Goal: Task Accomplishment & Management: Use online tool/utility

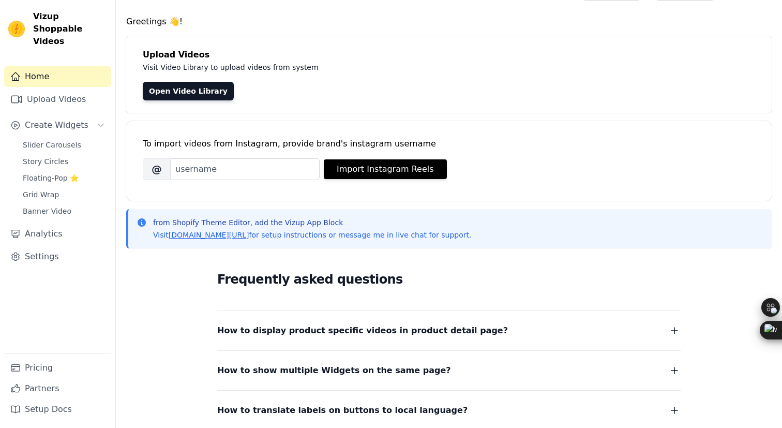
scroll to position [33, 0]
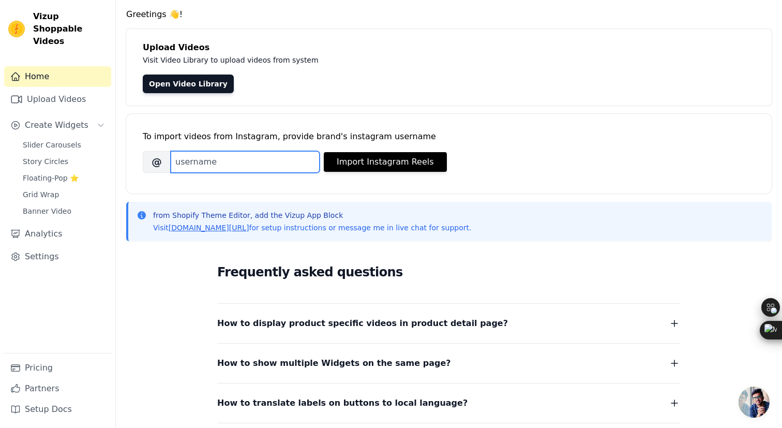
click at [245, 155] on input "Brand's Instagram Username" at bounding box center [245, 162] width 149 height 22
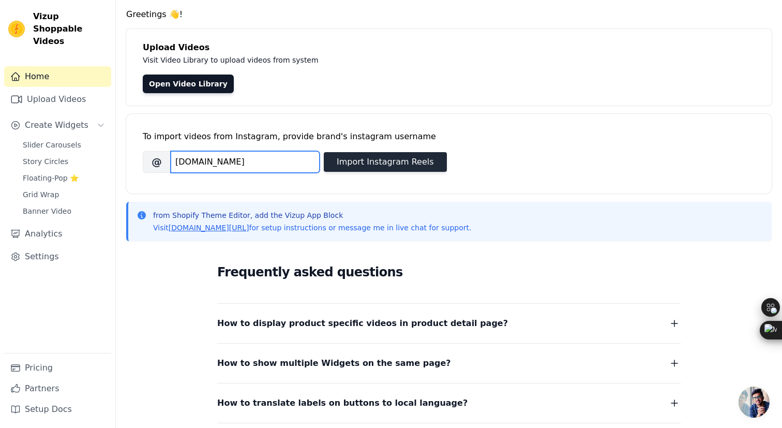
type input "phocusindia.in"
click at [341, 164] on button "Import Instagram Reels" at bounding box center [385, 162] width 123 height 20
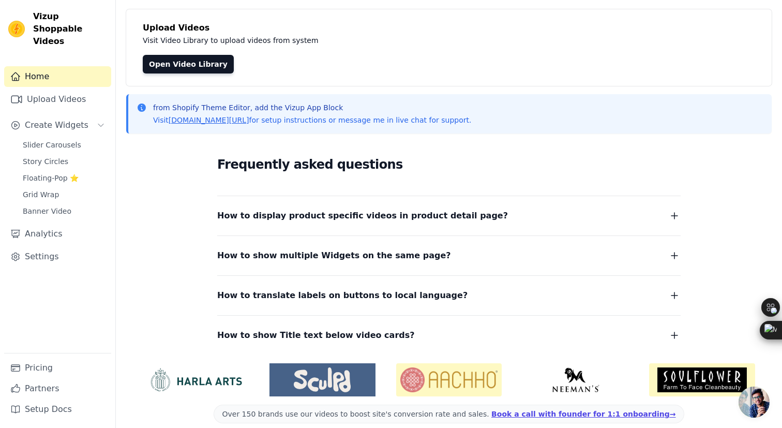
scroll to position [45, 0]
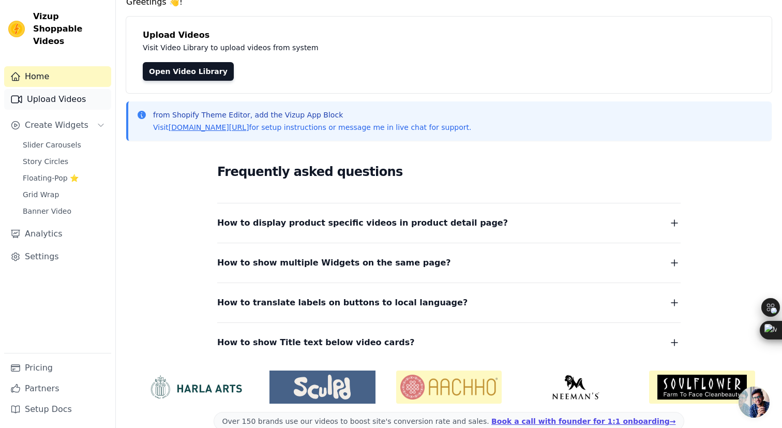
click at [61, 89] on link "Upload Videos" at bounding box center [57, 99] width 107 height 21
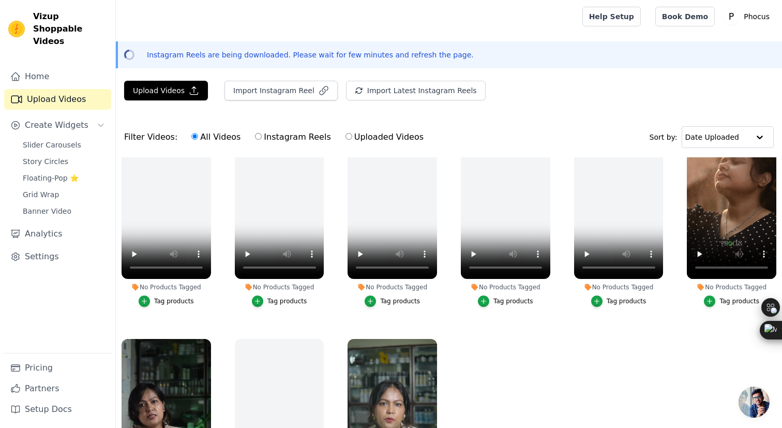
scroll to position [149, 0]
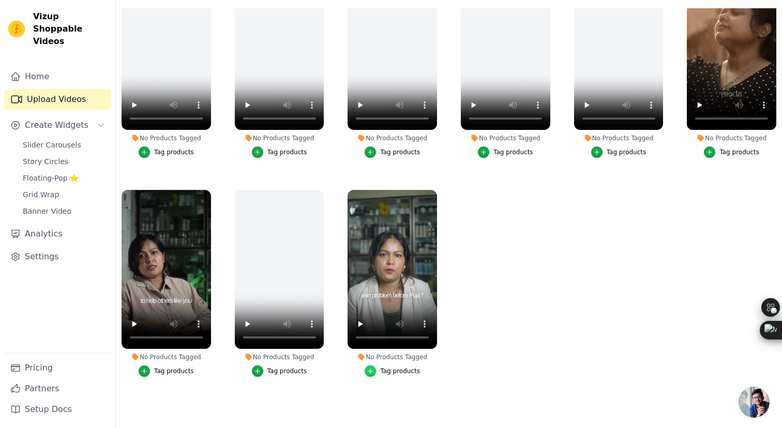
click at [376, 368] on div "button" at bounding box center [369, 370] width 11 height 11
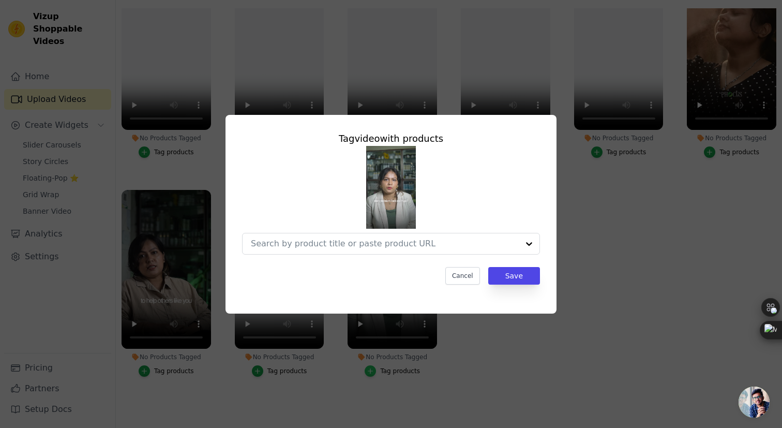
scroll to position [0, 0]
click at [376, 243] on input "No Products Tagged Tag video with products Cancel Save Tag products" at bounding box center [385, 243] width 268 height 10
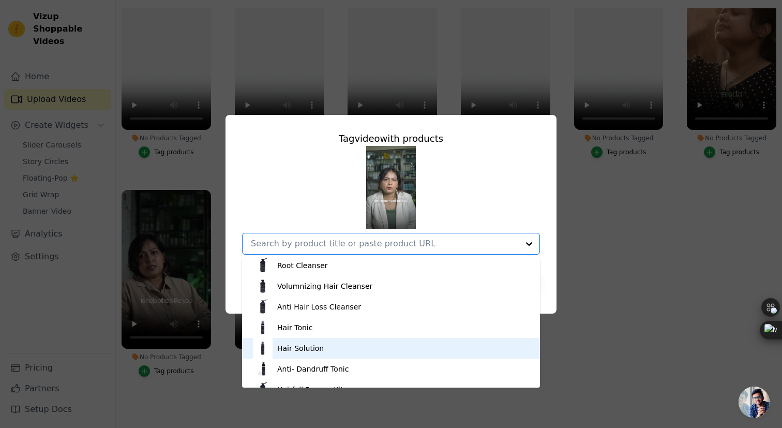
scroll to position [139, 0]
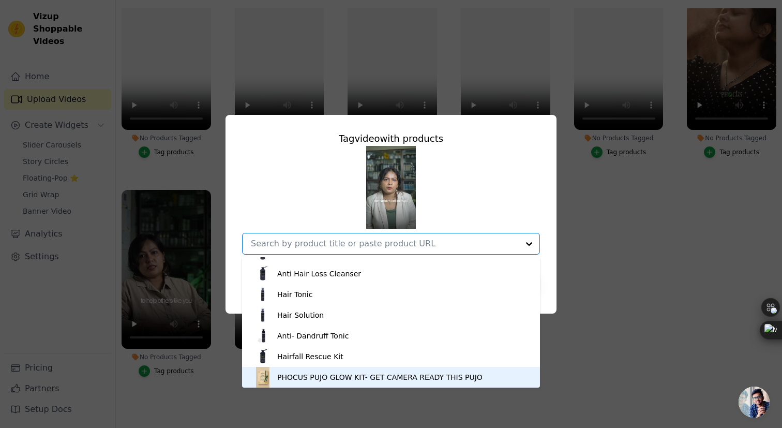
click at [349, 373] on div "PHOCUS PUJO GLOW KIT- GET CAMERA READY THIS PUJO" at bounding box center [379, 377] width 205 height 10
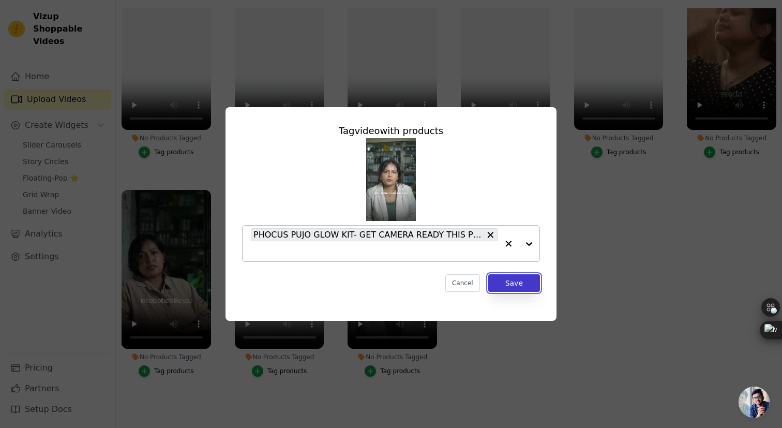
click at [501, 283] on button "Save" at bounding box center [514, 283] width 52 height 18
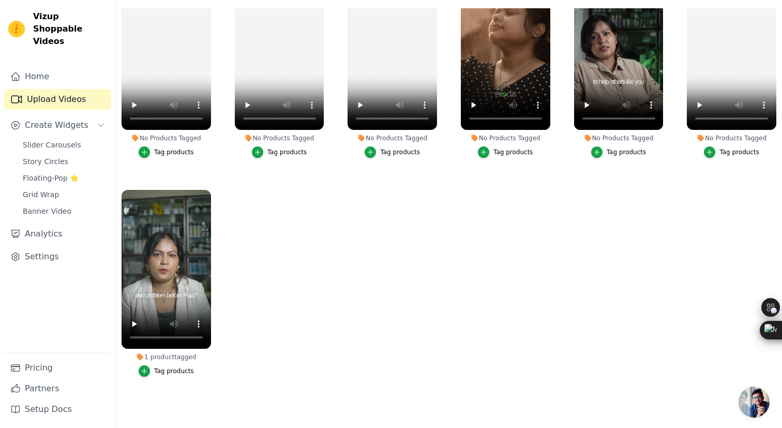
scroll to position [226, 0]
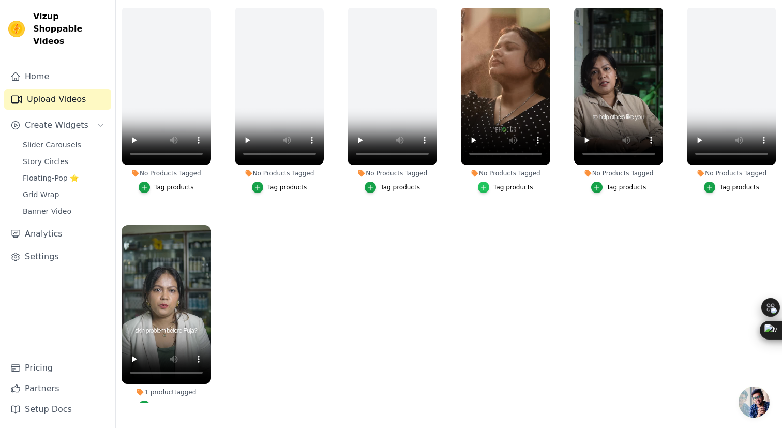
click at [485, 185] on icon "button" at bounding box center [483, 187] width 7 height 7
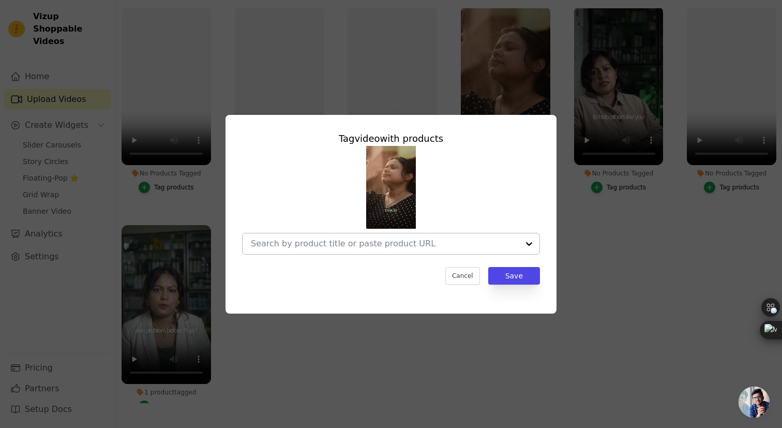
click at [456, 242] on input "No Products Tagged Tag video with products Cancel Save Tag products" at bounding box center [385, 243] width 268 height 10
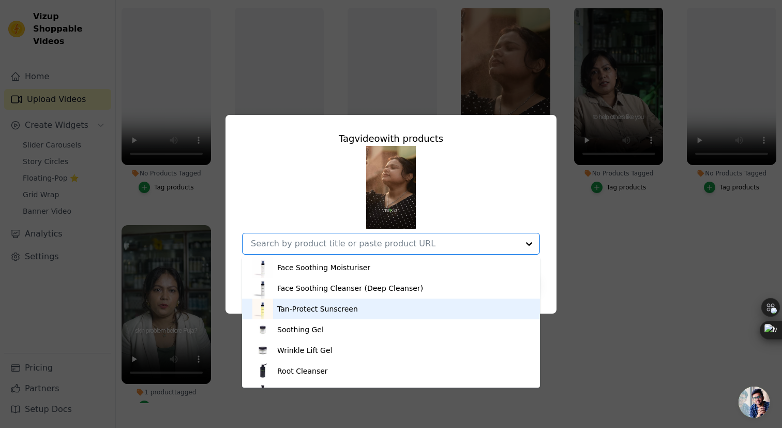
click at [345, 310] on div "Tan-Protect Sunscreen" at bounding box center [317, 308] width 81 height 10
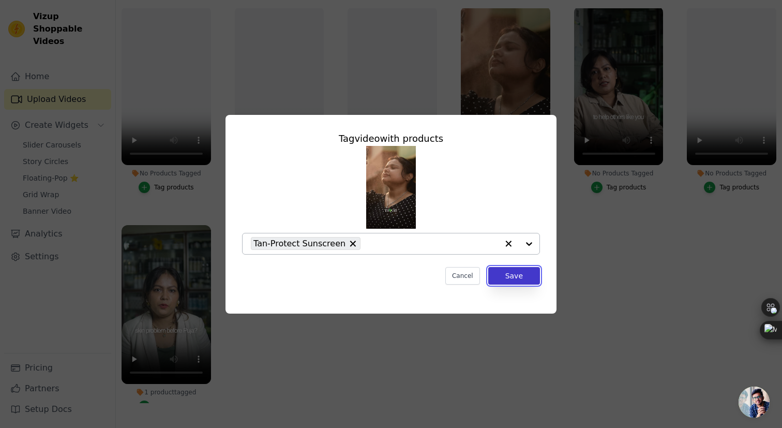
click at [510, 279] on button "Save" at bounding box center [514, 276] width 52 height 18
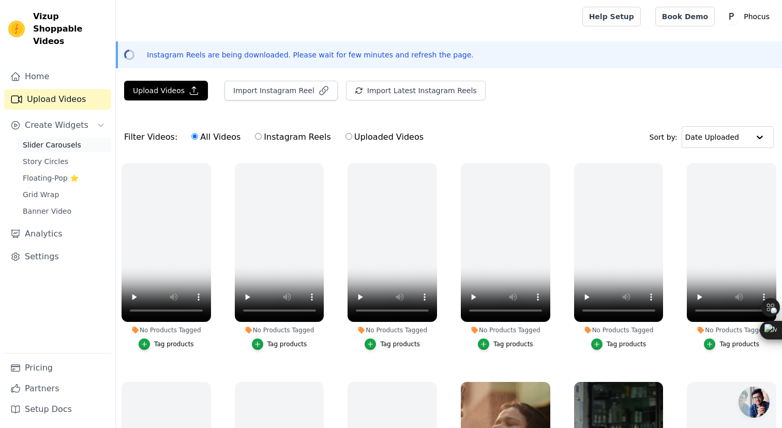
click at [53, 140] on span "Slider Carousels" at bounding box center [52, 145] width 58 height 10
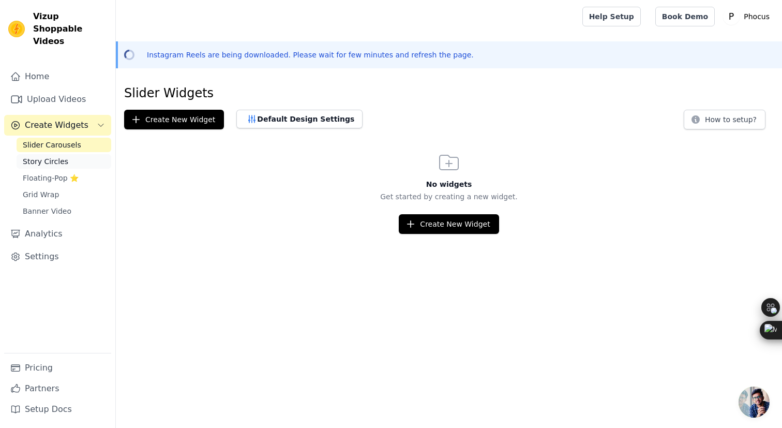
click at [78, 154] on link "Story Circles" at bounding box center [64, 161] width 95 height 14
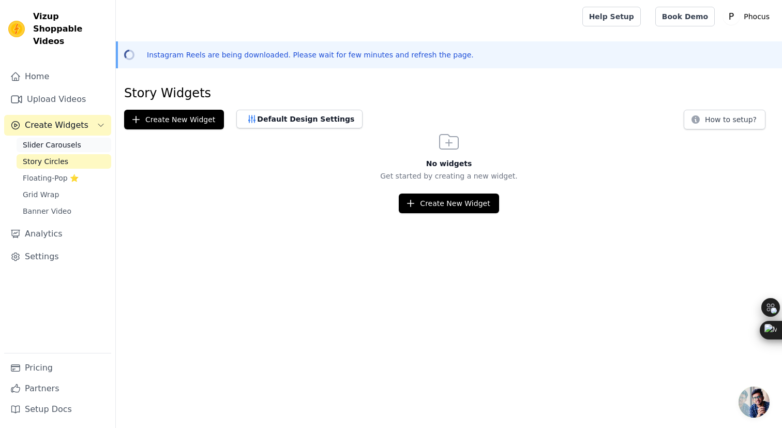
click at [74, 140] on span "Slider Carousels" at bounding box center [52, 145] width 58 height 10
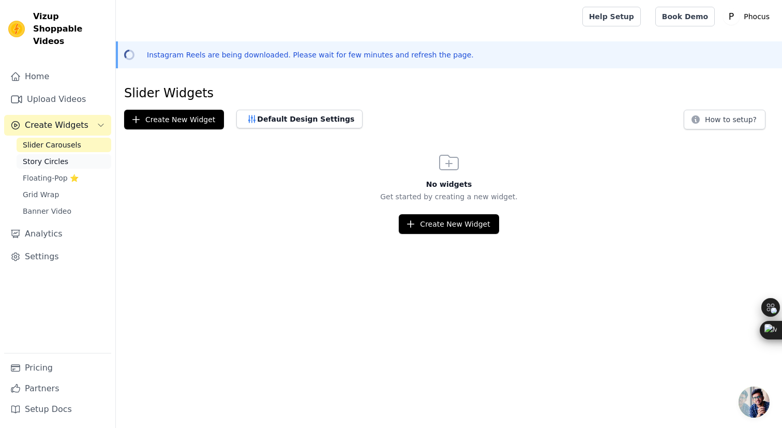
click at [71, 154] on link "Story Circles" at bounding box center [64, 161] width 95 height 14
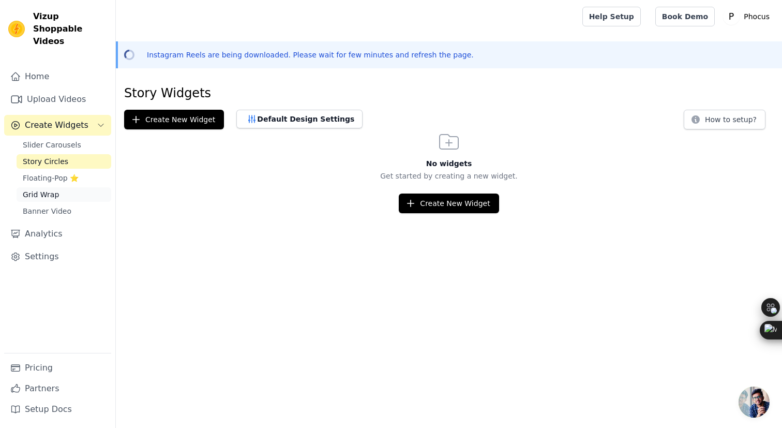
click at [63, 187] on link "Grid Wrap" at bounding box center [64, 194] width 95 height 14
click at [74, 154] on link "Story Circles" at bounding box center [64, 161] width 95 height 14
click at [53, 154] on link "Story Circles" at bounding box center [64, 161] width 95 height 14
click at [61, 140] on span "Slider Carousels" at bounding box center [52, 145] width 58 height 10
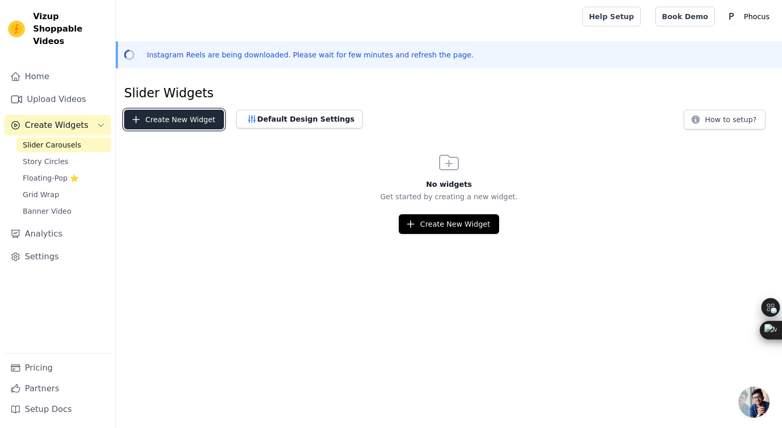
click at [184, 116] on button "Create New Widget" at bounding box center [174, 120] width 100 height 20
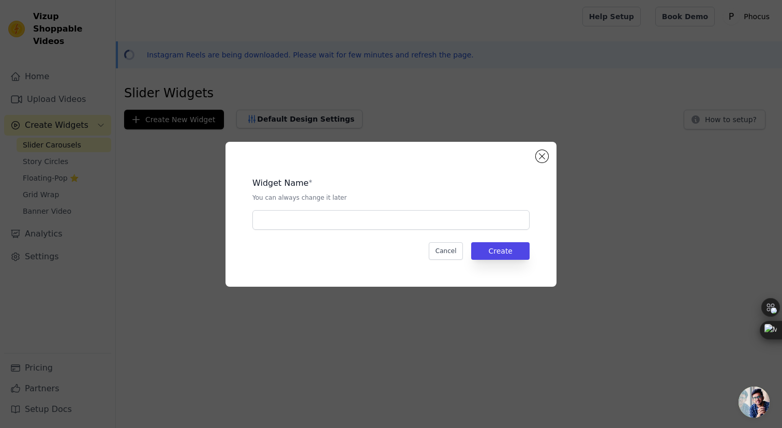
click at [390, 234] on div "Widget Name * You can always change it later Cancel Create" at bounding box center [391, 214] width 298 height 112
click at [531, 157] on div "Widget Name * You can always change it later Cancel Create" at bounding box center [390, 214] width 331 height 145
click at [537, 157] on button "Close modal" at bounding box center [542, 156] width 12 height 12
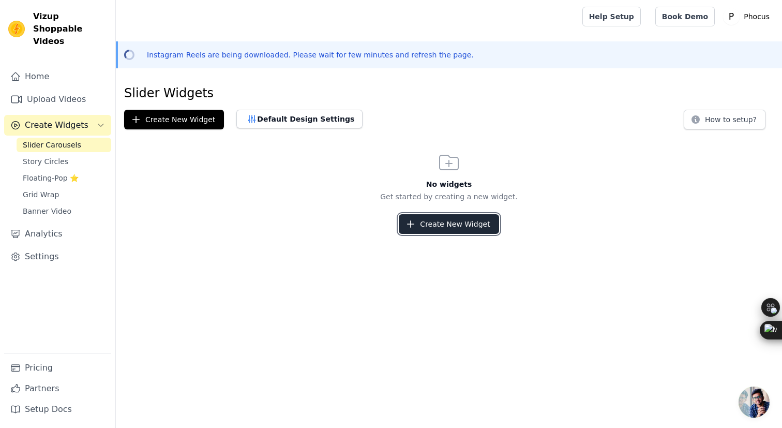
click at [465, 226] on button "Create New Widget" at bounding box center [449, 224] width 100 height 20
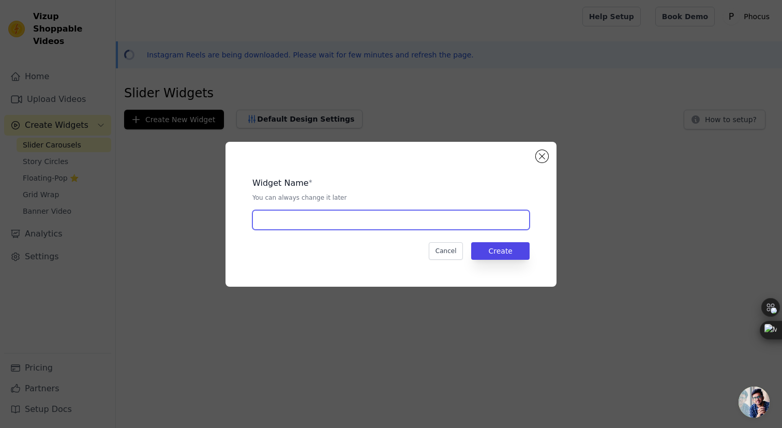
click at [469, 223] on input "text" at bounding box center [390, 220] width 277 height 20
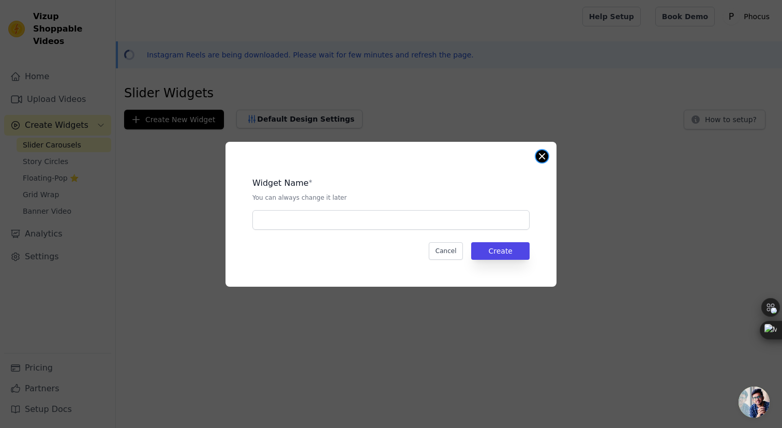
click at [543, 155] on button "Close modal" at bounding box center [542, 156] width 12 height 12
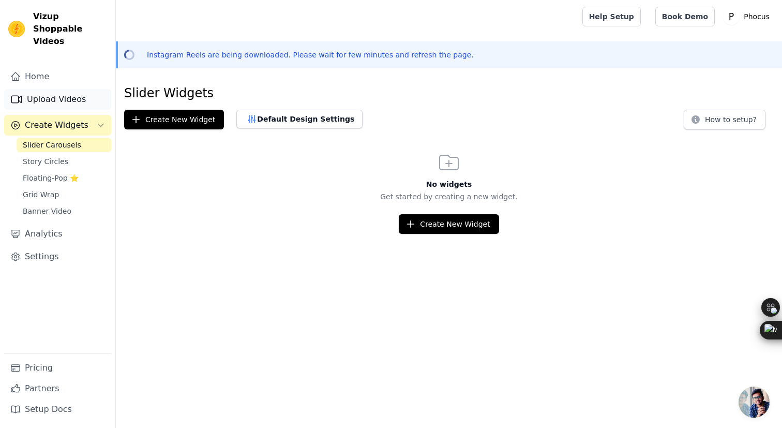
click at [48, 91] on link "Upload Videos" at bounding box center [57, 99] width 107 height 21
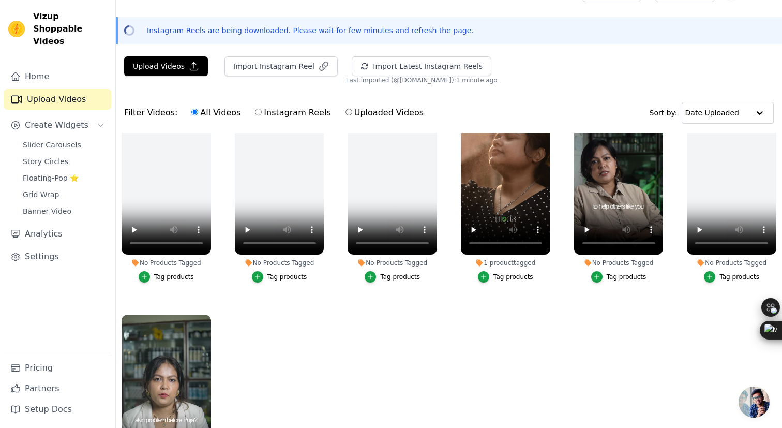
scroll to position [40, 0]
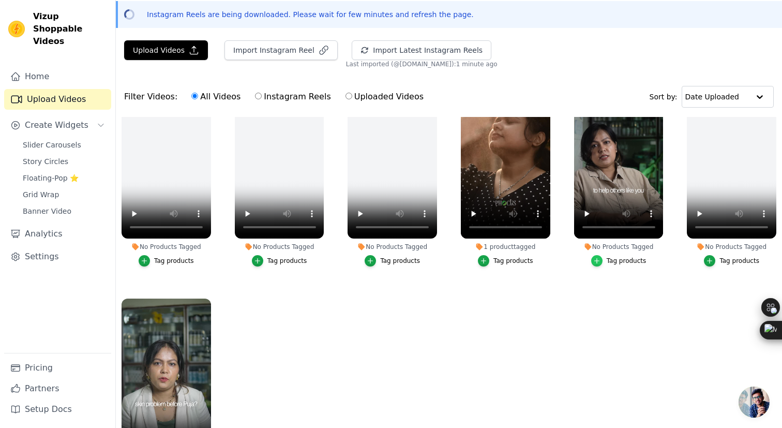
click at [600, 258] on icon "button" at bounding box center [596, 260] width 7 height 7
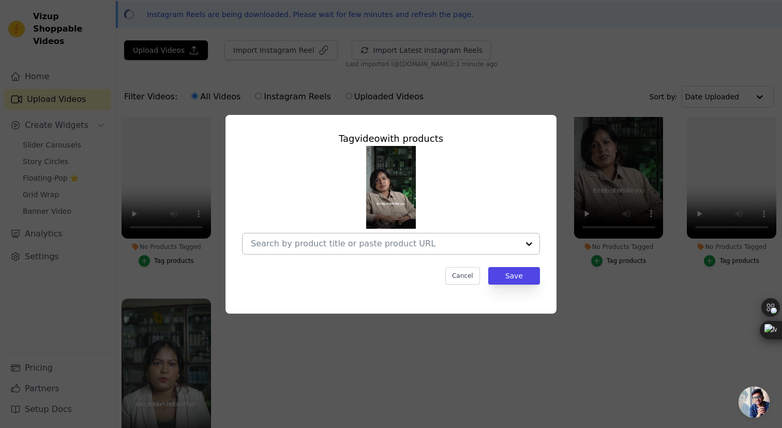
click at [531, 241] on div at bounding box center [529, 243] width 21 height 21
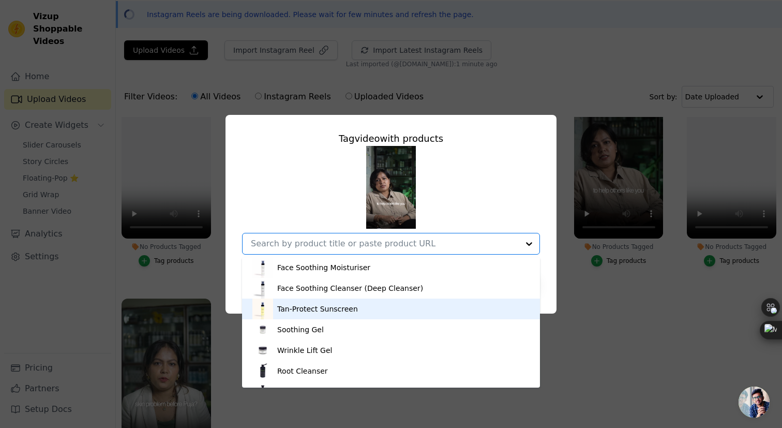
scroll to position [139, 0]
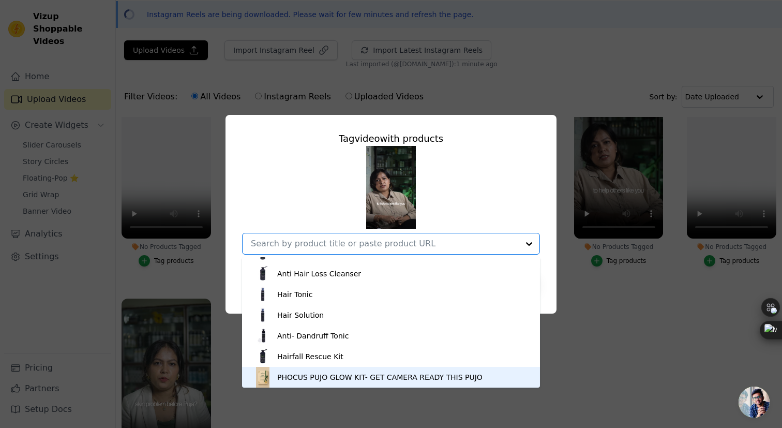
click at [325, 374] on div "PHOCUS PUJO GLOW KIT- GET CAMERA READY THIS PUJO" at bounding box center [379, 377] width 205 height 10
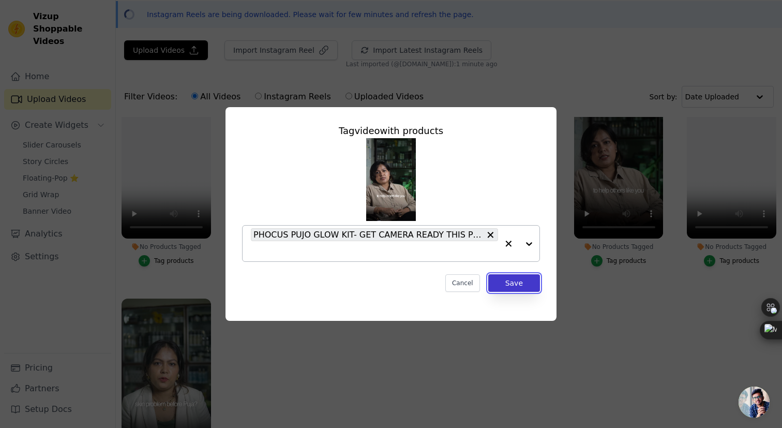
click at [498, 276] on button "Save" at bounding box center [514, 283] width 52 height 18
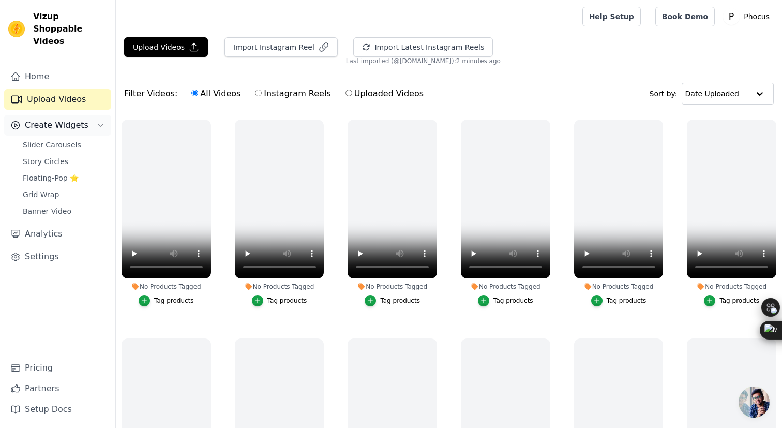
click at [60, 119] on span "Create Widgets" at bounding box center [57, 125] width 64 height 12
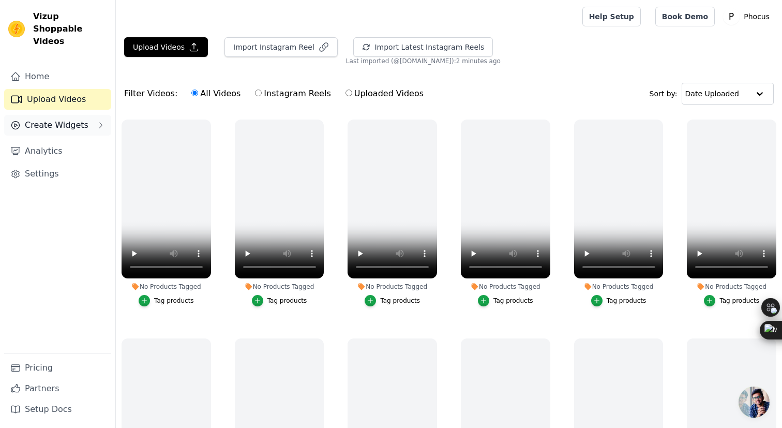
click at [60, 119] on span "Create Widgets" at bounding box center [57, 125] width 64 height 12
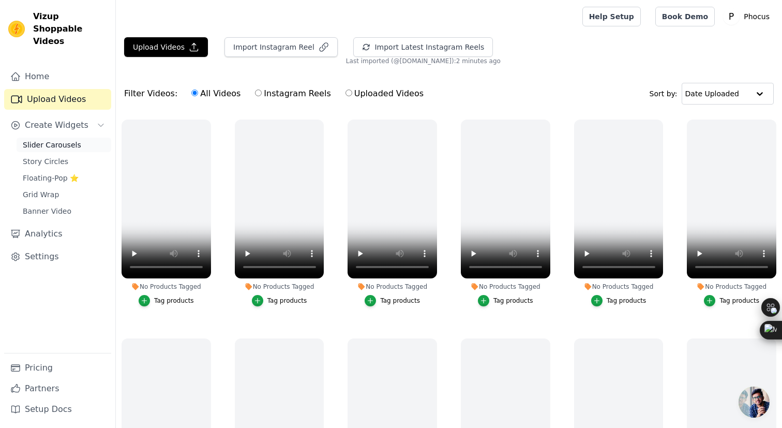
click at [58, 140] on span "Slider Carousels" at bounding box center [52, 145] width 58 height 10
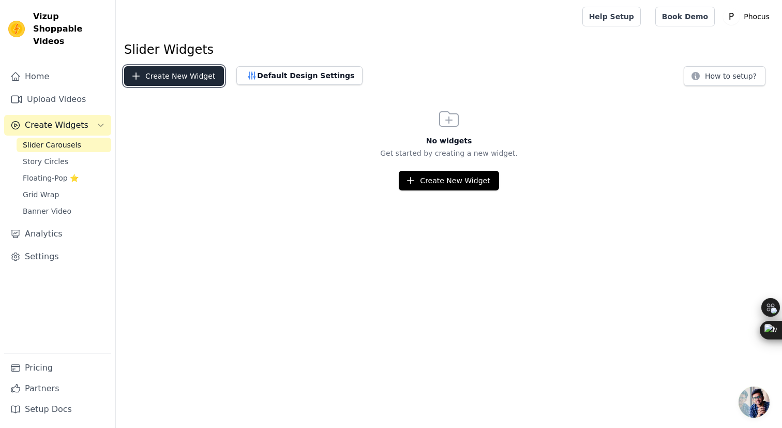
click at [182, 73] on button "Create New Widget" at bounding box center [174, 76] width 100 height 20
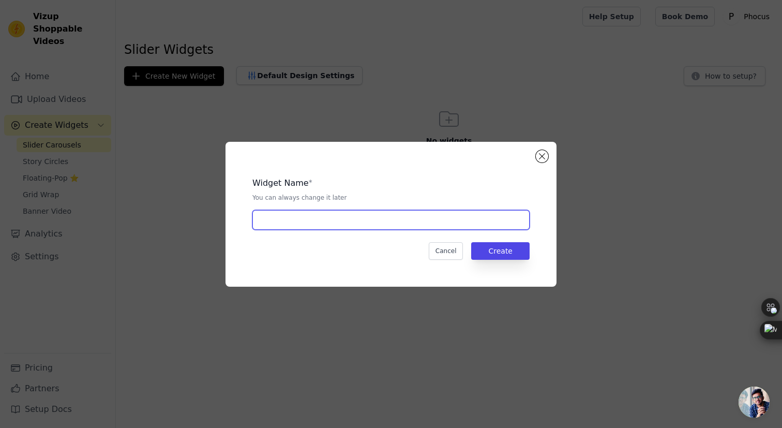
click at [275, 221] on input "text" at bounding box center [390, 220] width 277 height 20
type input "F"
type input "Glow"
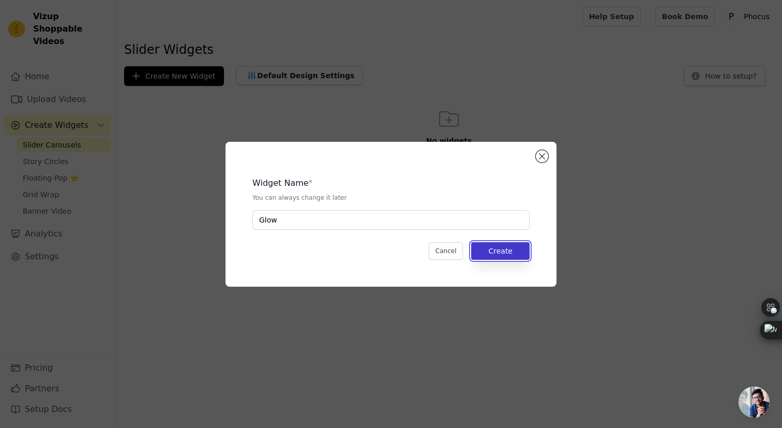
click at [504, 246] on button "Create" at bounding box center [500, 251] width 58 height 18
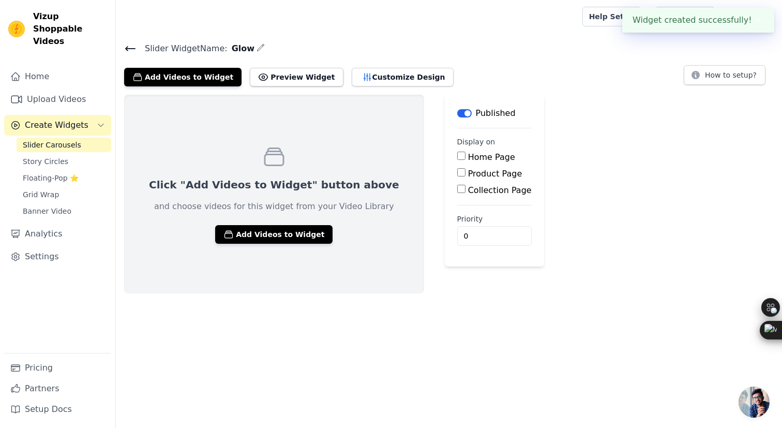
click at [457, 172] on input "Product Page" at bounding box center [461, 172] width 8 height 8
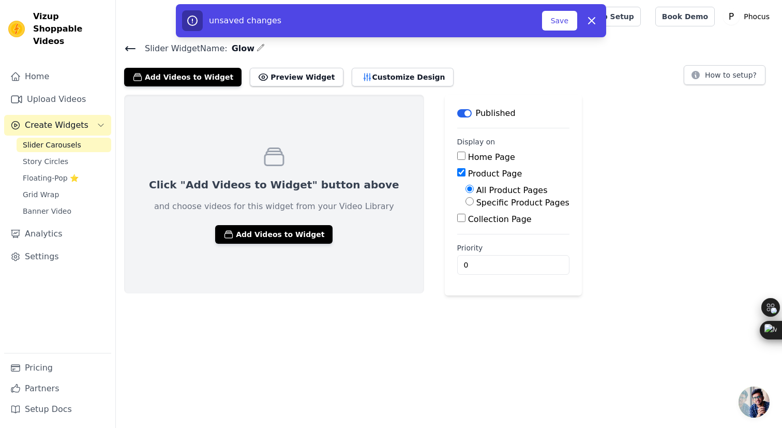
click at [457, 172] on input "Product Page" at bounding box center [461, 172] width 8 height 8
checkbox input "false"
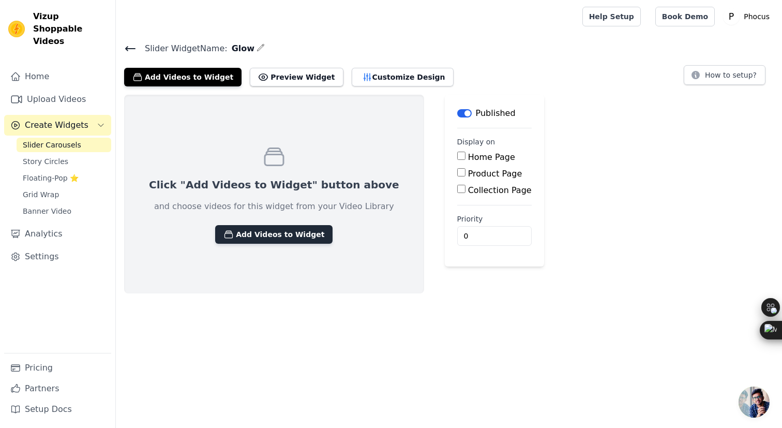
click at [269, 234] on button "Add Videos to Widget" at bounding box center [273, 234] width 117 height 19
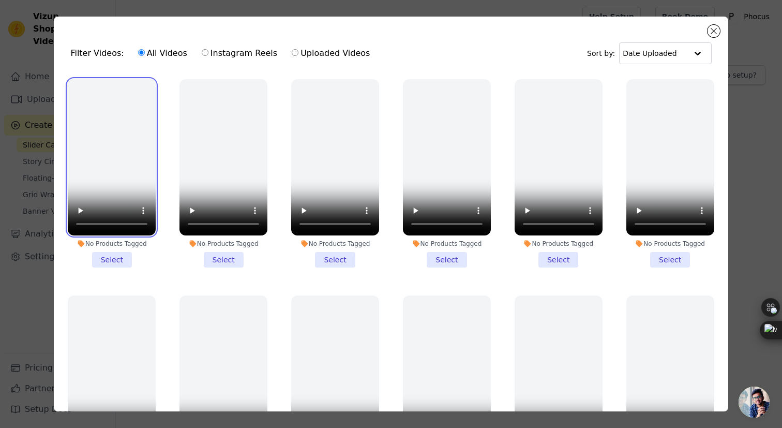
click at [129, 191] on video at bounding box center [112, 157] width 88 height 156
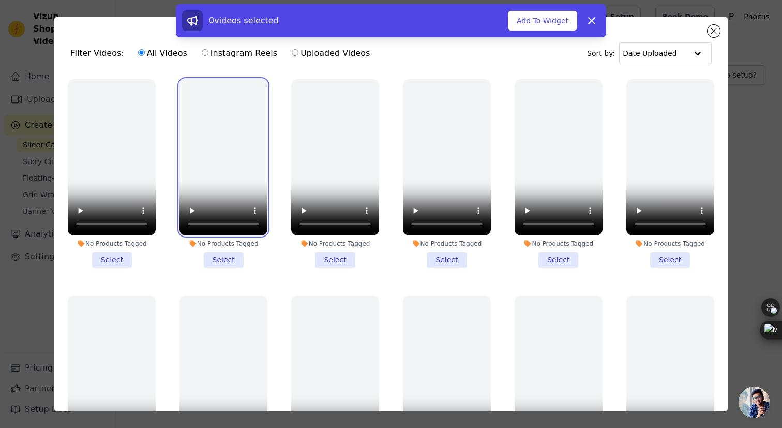
click at [197, 165] on video at bounding box center [223, 157] width 88 height 156
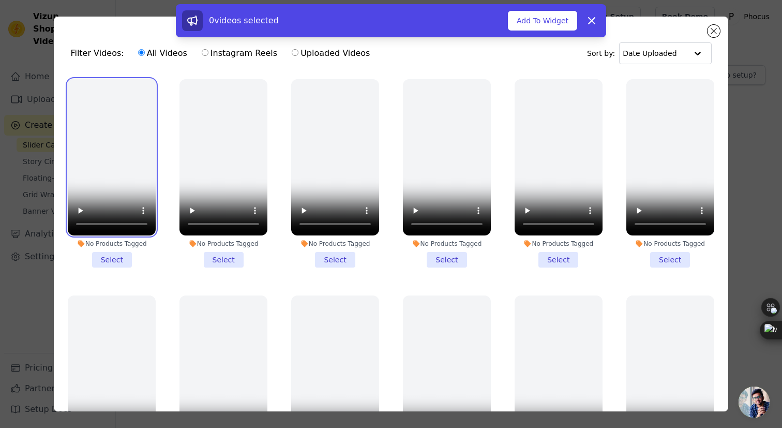
click at [138, 155] on video at bounding box center [112, 157] width 88 height 156
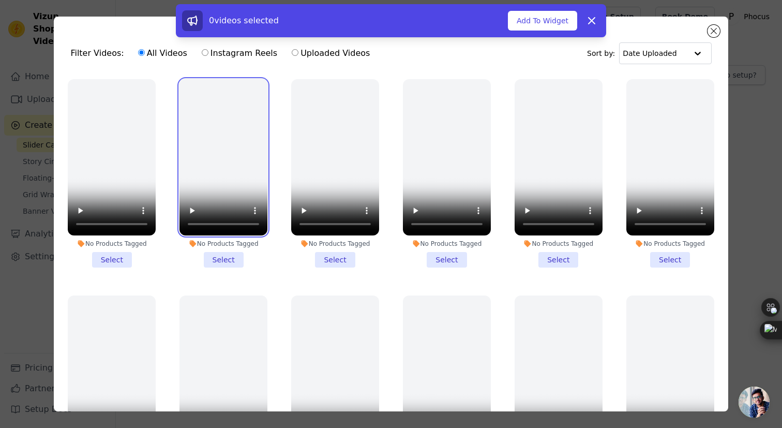
click at [223, 155] on video at bounding box center [223, 157] width 88 height 156
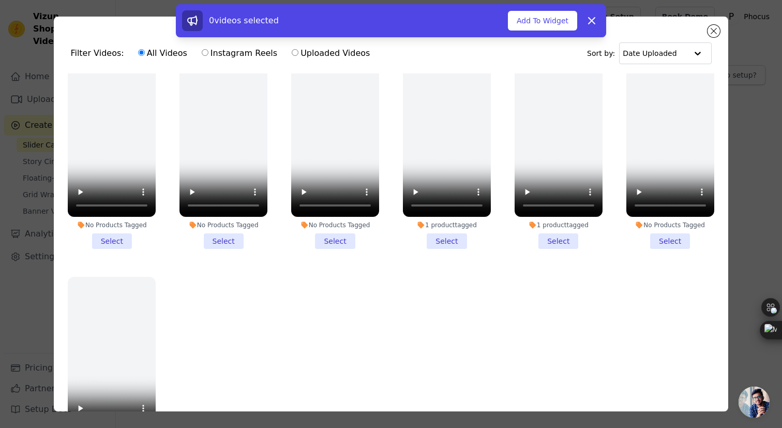
scroll to position [254, 0]
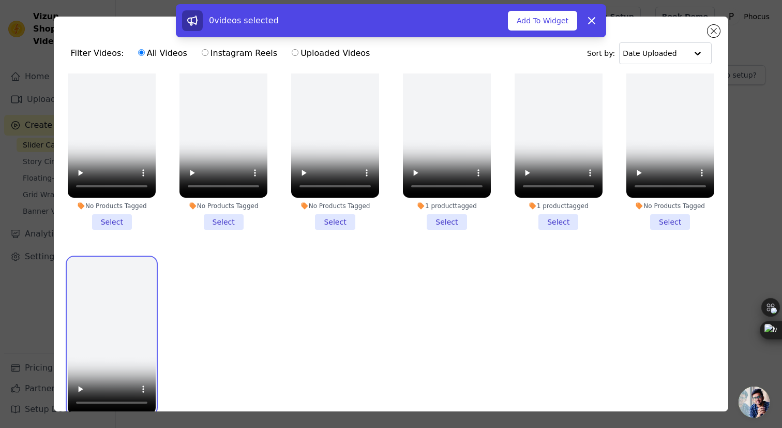
click at [108, 310] on video at bounding box center [112, 335] width 88 height 156
click at [557, 22] on button "Add To Widget" at bounding box center [542, 21] width 69 height 20
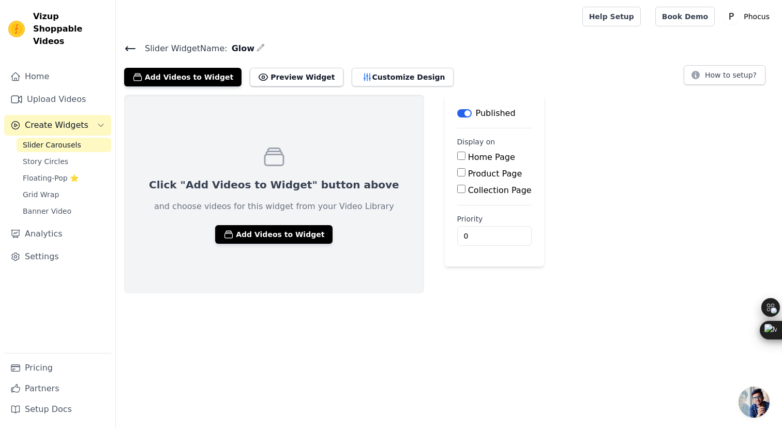
click at [287, 60] on div "Slider Widget Name: Glow Add Videos to Widget Preview Widget Customize Design H…" at bounding box center [449, 63] width 666 height 45
click at [287, 72] on button "Preview Widget" at bounding box center [296, 77] width 93 height 19
click at [457, 237] on input "0" at bounding box center [494, 236] width 74 height 20
click at [472, 226] on input "0" at bounding box center [494, 236] width 74 height 20
click at [470, 229] on input "0" at bounding box center [494, 236] width 74 height 20
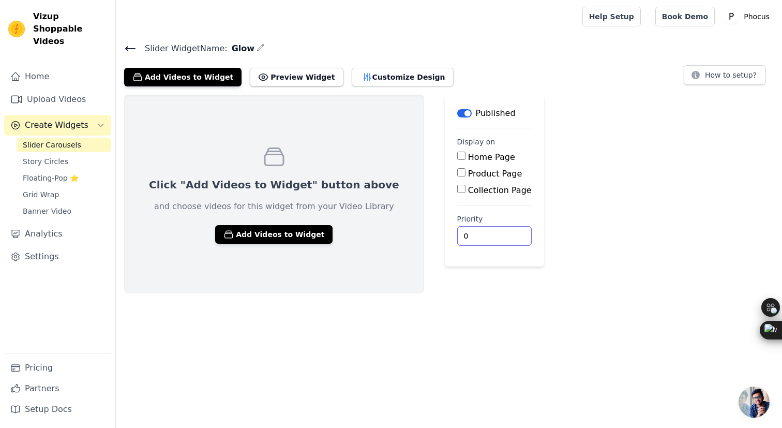
click at [470, 229] on input "0" at bounding box center [494, 236] width 74 height 20
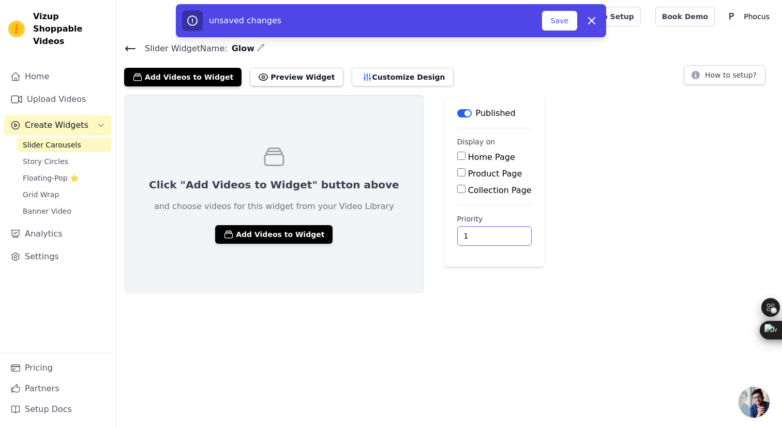
type input "1"
click at [468, 232] on input "1" at bounding box center [494, 236] width 74 height 20
click at [528, 201] on div "Click "Add Videos to Widget" button above and choose videos for this widget fro…" at bounding box center [449, 194] width 666 height 199
click at [243, 232] on button "Add Videos to Widget" at bounding box center [273, 234] width 117 height 19
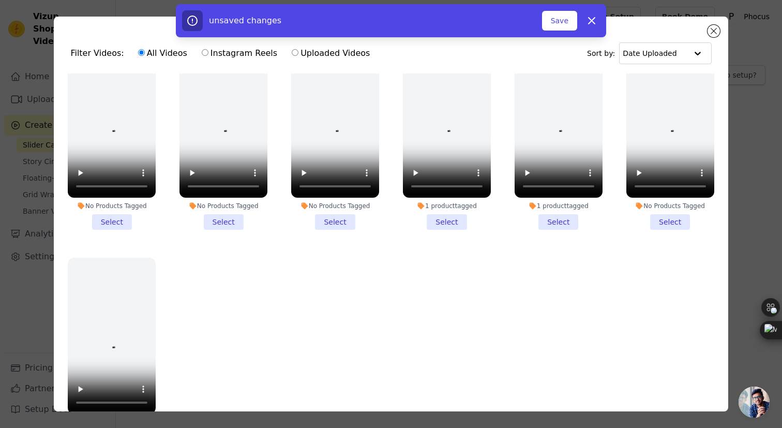
scroll to position [90, 0]
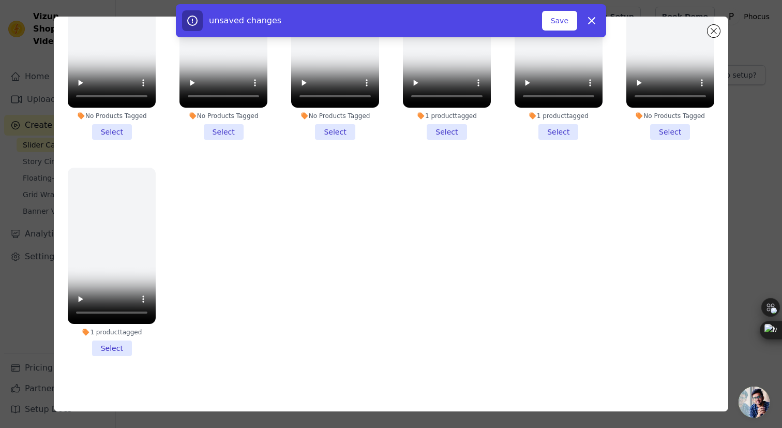
click at [111, 351] on li "1 product tagged Select" at bounding box center [112, 261] width 88 height 188
click at [0, 0] on input "1 product tagged Select" at bounding box center [0, 0] width 0 height 0
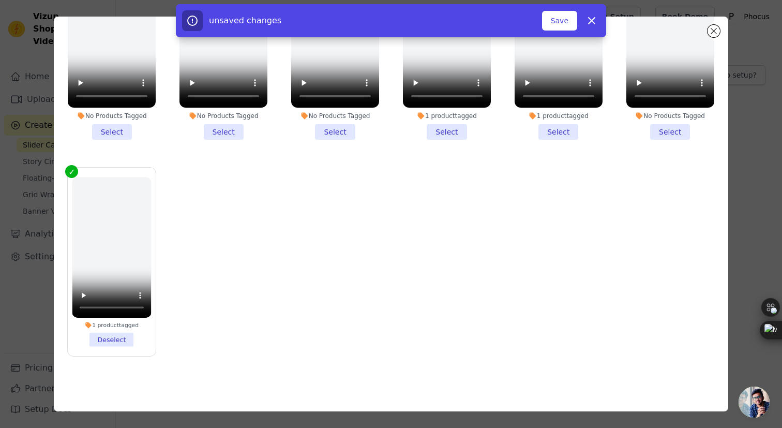
click at [663, 134] on li "No Products Tagged Select" at bounding box center [670, 45] width 88 height 188
click at [0, 0] on input "No Products Tagged Select" at bounding box center [0, 0] width 0 height 0
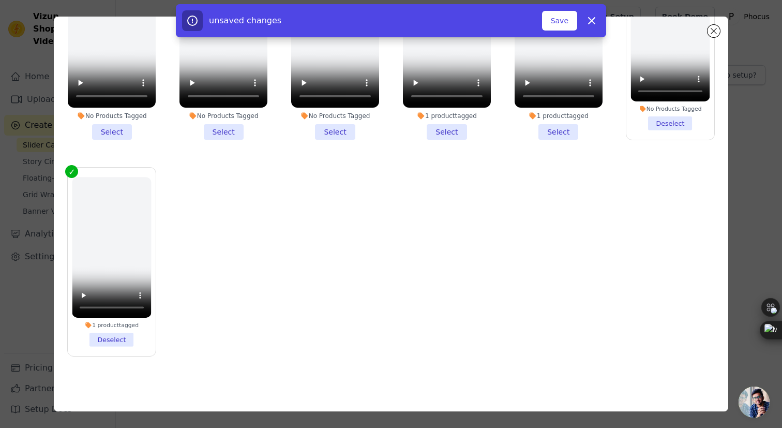
click at [562, 128] on li "1 product tagged Select" at bounding box center [558, 45] width 88 height 188
click at [0, 0] on input "1 product tagged Select" at bounding box center [0, 0] width 0 height 0
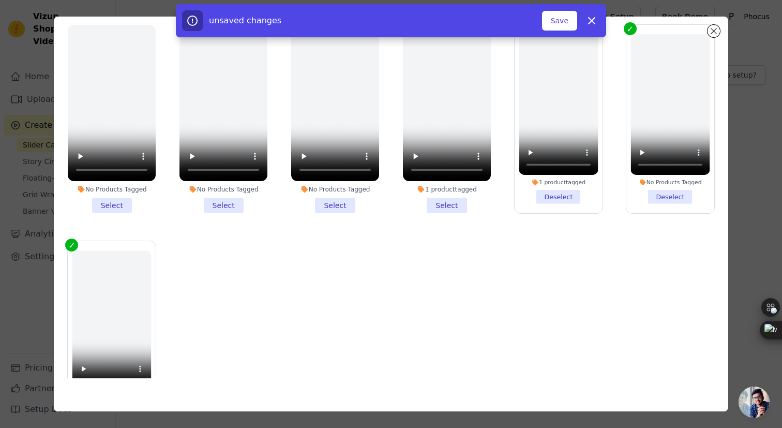
scroll to position [171, 0]
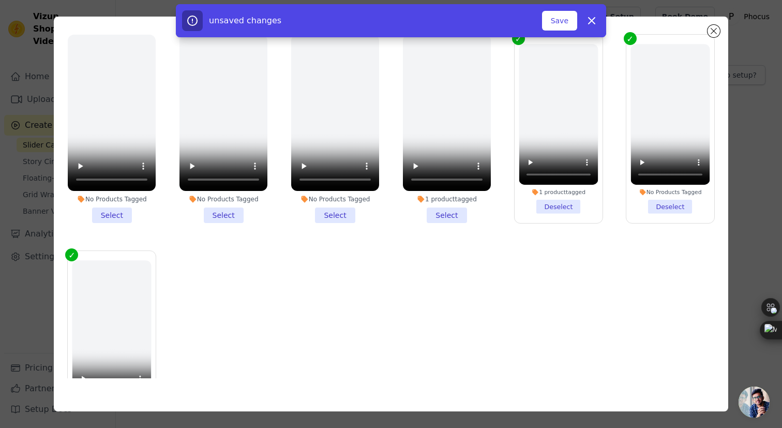
click at [459, 210] on li "1 product tagged Select" at bounding box center [447, 129] width 88 height 188
click at [0, 0] on input "1 product tagged Select" at bounding box center [0, 0] width 0 height 0
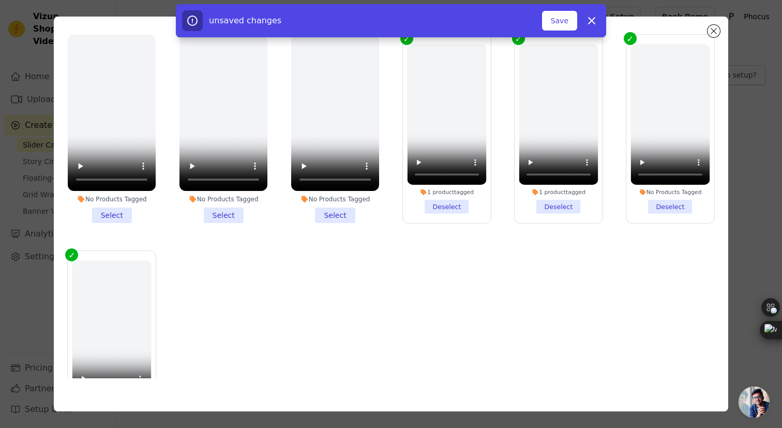
click at [351, 210] on li "No Products Tagged Select" at bounding box center [335, 129] width 88 height 188
click at [0, 0] on input "No Products Tagged Select" at bounding box center [0, 0] width 0 height 0
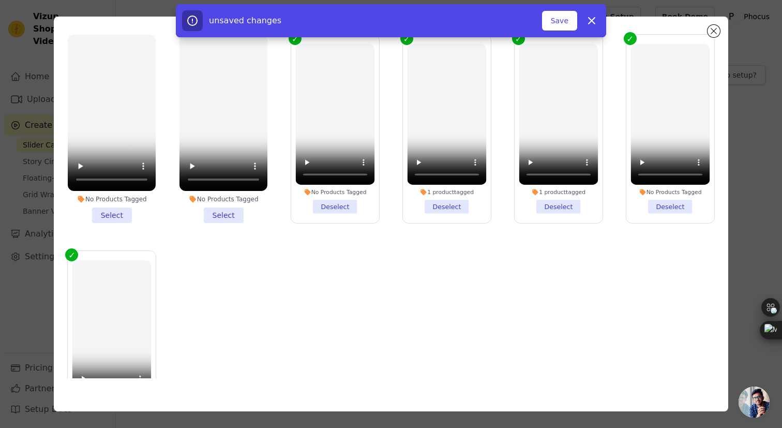
click at [214, 207] on li "No Products Tagged Select" at bounding box center [223, 129] width 88 height 188
click at [0, 0] on input "No Products Tagged Select" at bounding box center [0, 0] width 0 height 0
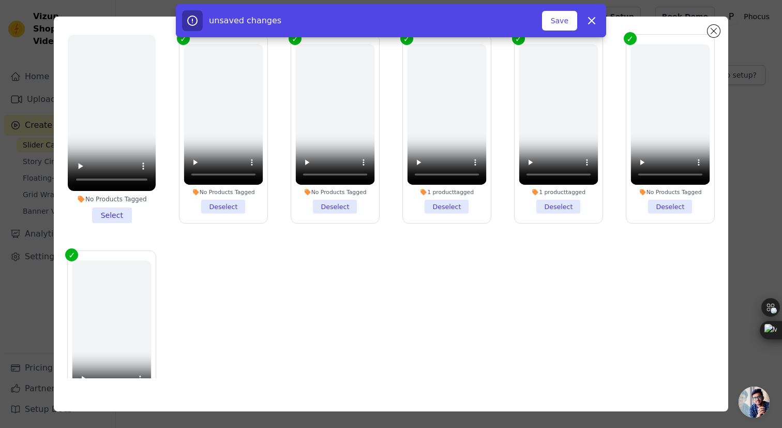
click at [125, 208] on li "No Products Tagged Select" at bounding box center [112, 129] width 88 height 188
click at [0, 0] on input "No Products Tagged Select" at bounding box center [0, 0] width 0 height 0
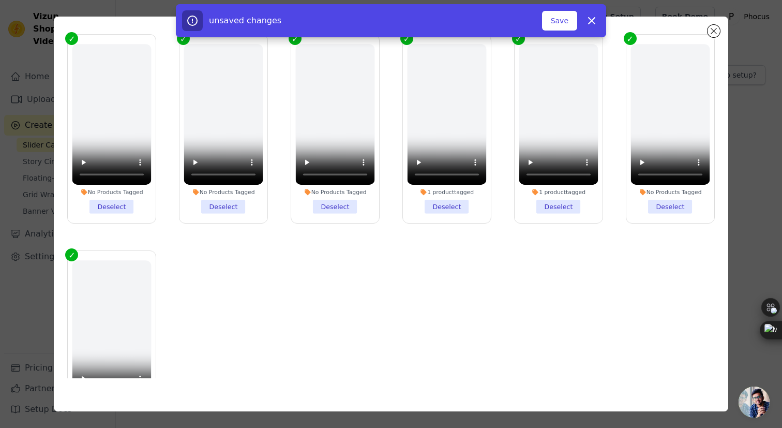
scroll to position [0, 0]
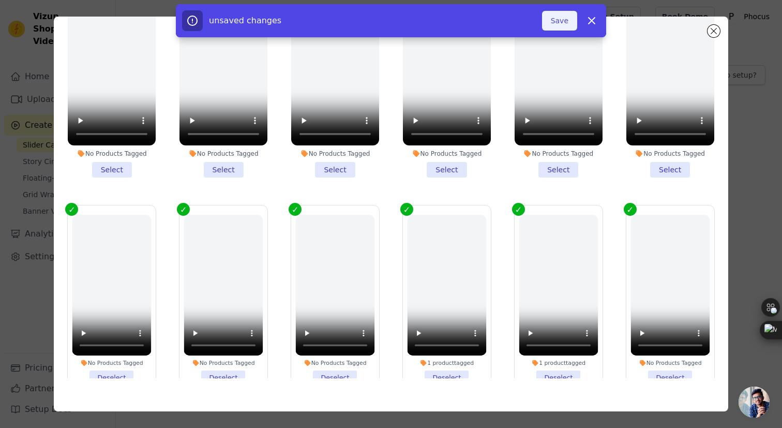
click at [564, 18] on button "Save" at bounding box center [559, 21] width 35 height 20
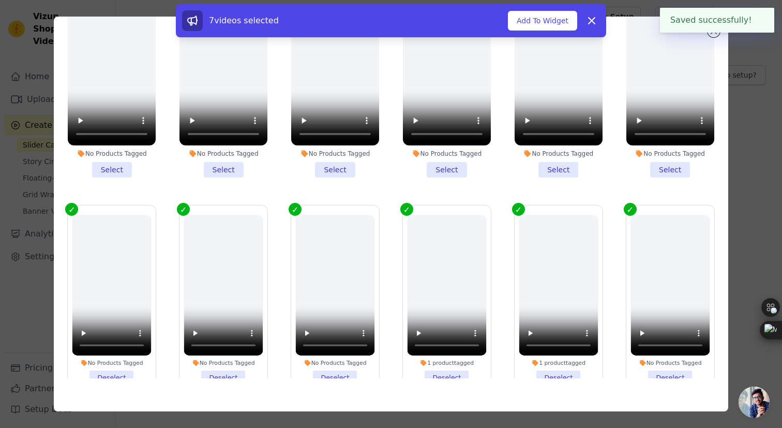
click at [752, 64] on div "Filter Videos: All Videos Instagram Reels Uploaded Videos Sort by: Date Uploade…" at bounding box center [391, 214] width 749 height 428
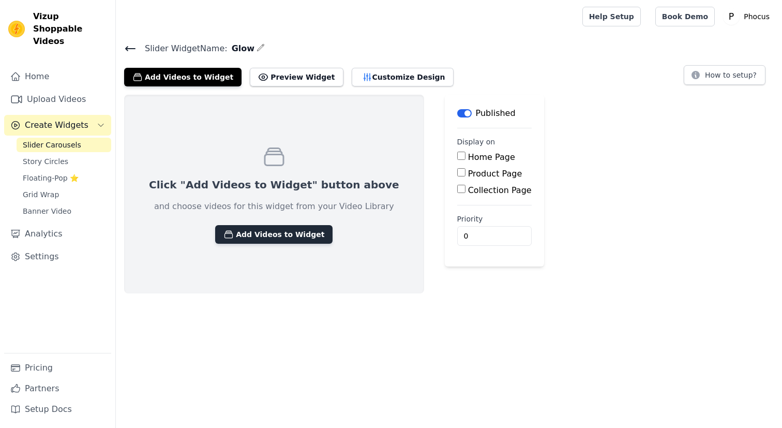
click at [243, 225] on button "Add Videos to Widget" at bounding box center [273, 234] width 117 height 19
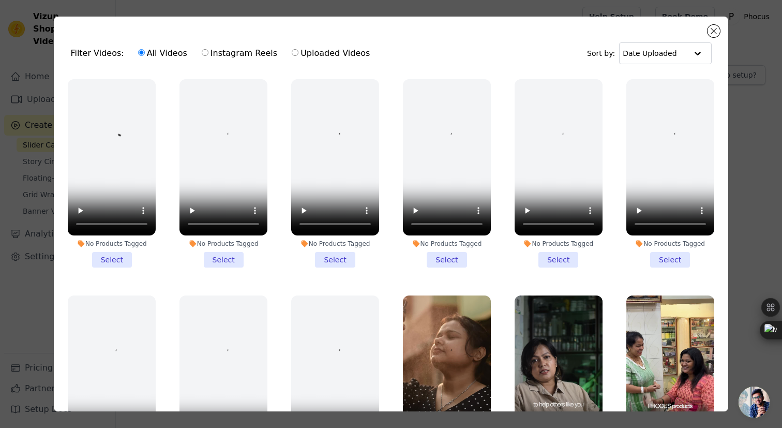
scroll to position [254, 0]
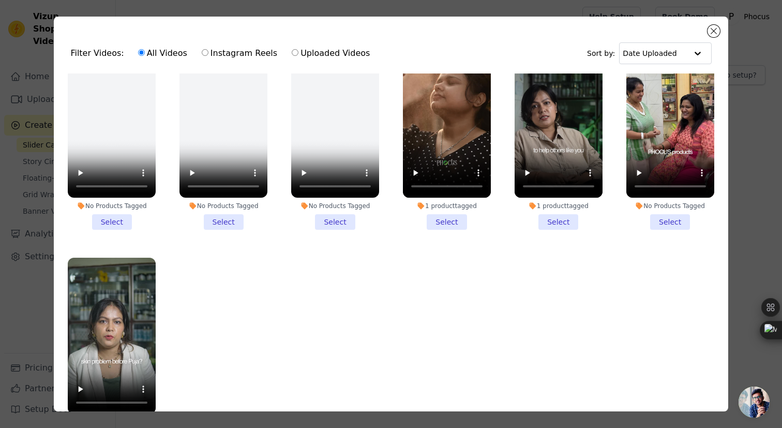
click at [436, 215] on li "1 product tagged Select" at bounding box center [447, 135] width 88 height 188
click at [0, 0] on input "1 product tagged Select" at bounding box center [0, 0] width 0 height 0
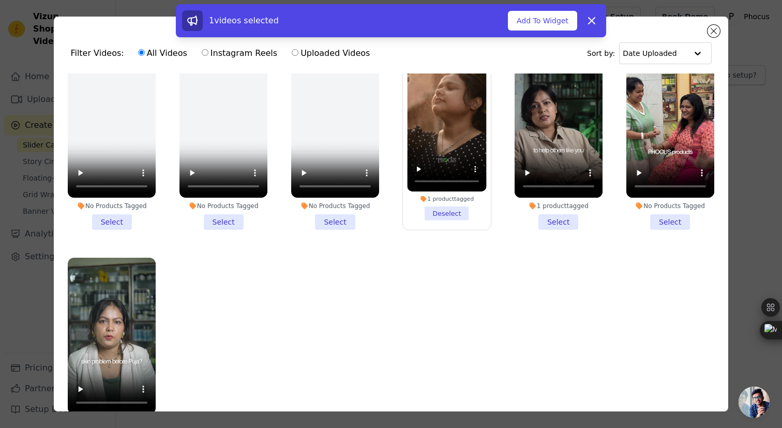
click at [564, 217] on li "1 product tagged Select" at bounding box center [558, 135] width 88 height 188
click at [0, 0] on input "1 product tagged Select" at bounding box center [0, 0] width 0 height 0
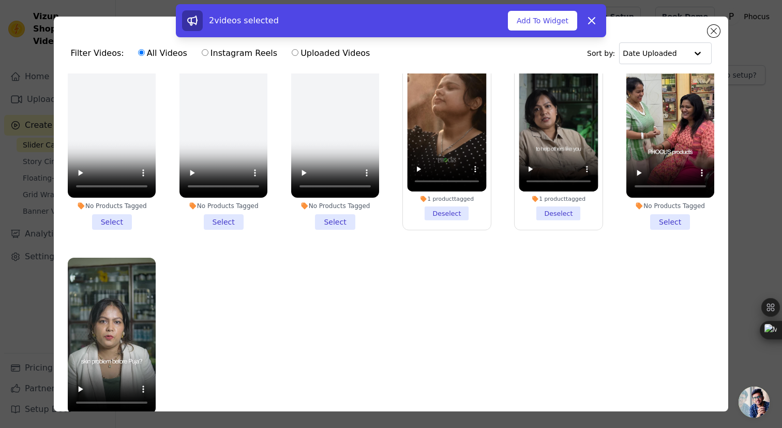
click at [658, 220] on li "No Products Tagged Select" at bounding box center [670, 135] width 88 height 188
click at [0, 0] on input "No Products Tagged Select" at bounding box center [0, 0] width 0 height 0
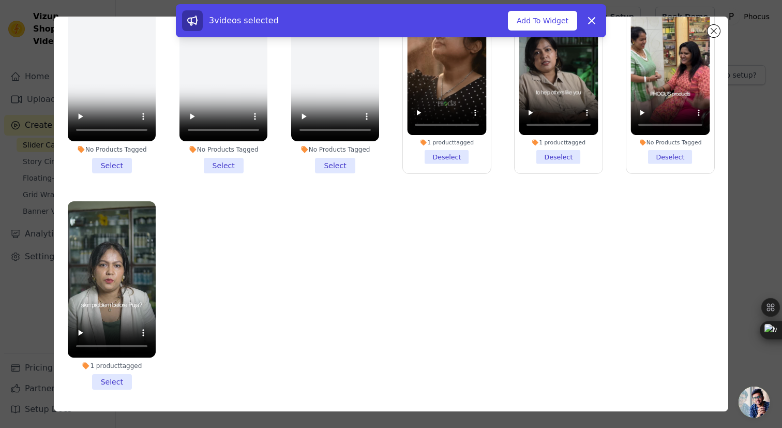
scroll to position [90, 0]
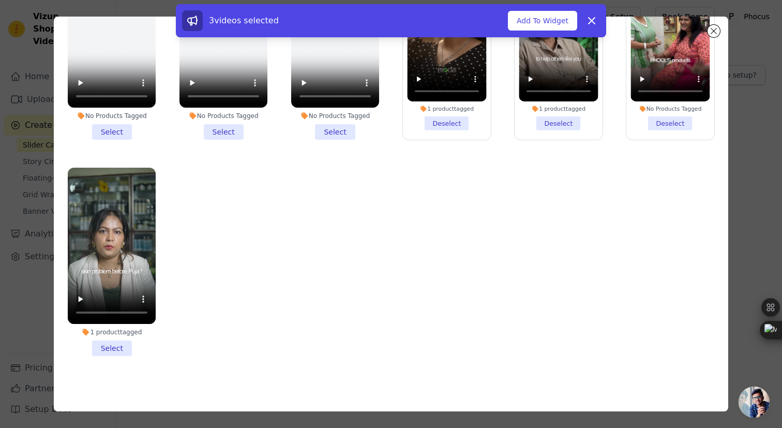
click at [118, 349] on li "1 product tagged Select" at bounding box center [112, 261] width 88 height 188
click at [0, 0] on input "1 product tagged Select" at bounding box center [0, 0] width 0 height 0
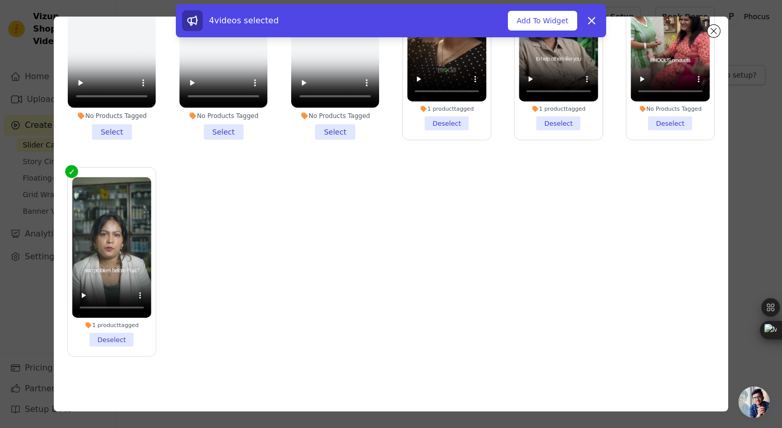
scroll to position [134, 0]
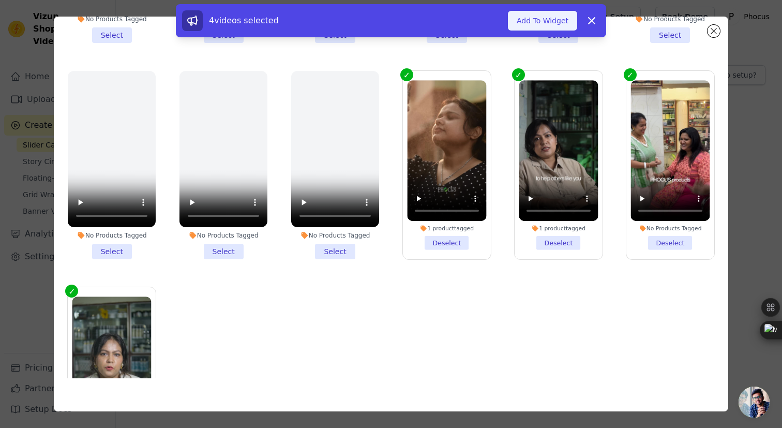
click at [534, 23] on button "Add To Widget" at bounding box center [542, 21] width 69 height 20
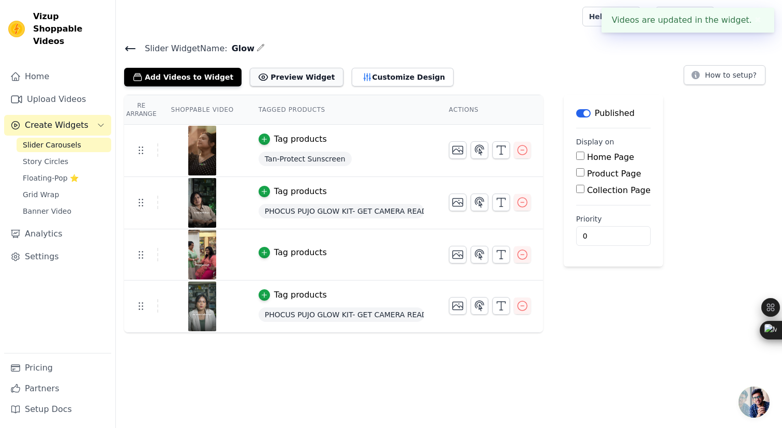
click at [305, 83] on button "Preview Widget" at bounding box center [296, 77] width 93 height 19
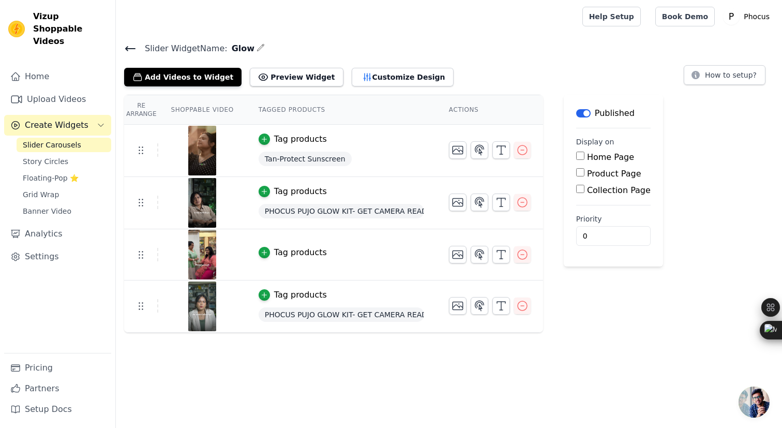
click at [129, 45] on icon at bounding box center [130, 48] width 12 height 12
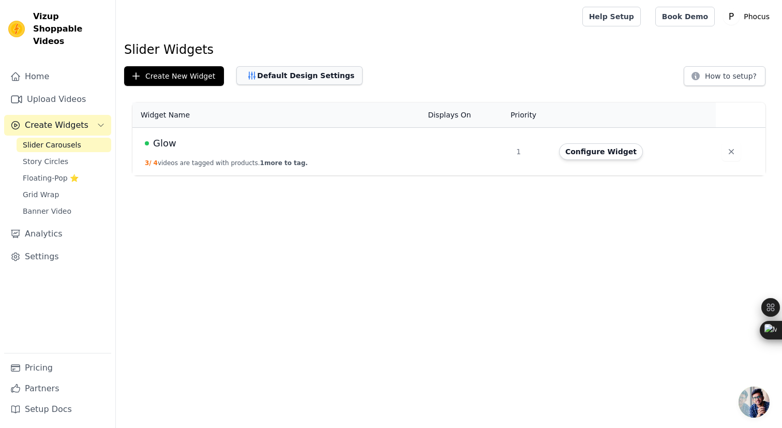
click at [284, 78] on button "Default Design Settings" at bounding box center [299, 75] width 126 height 19
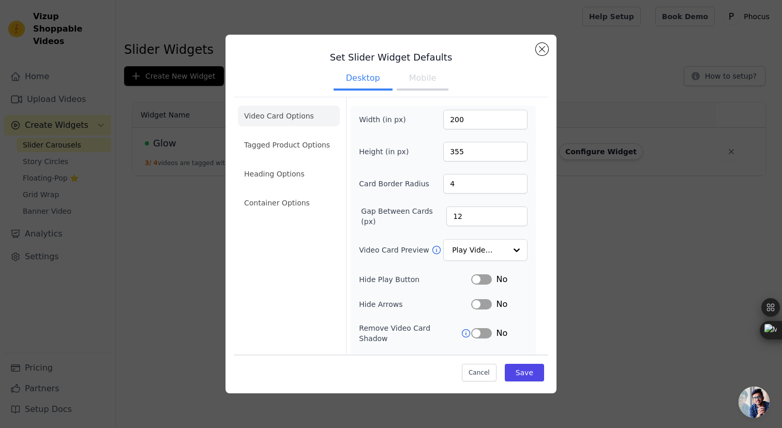
scroll to position [64, 0]
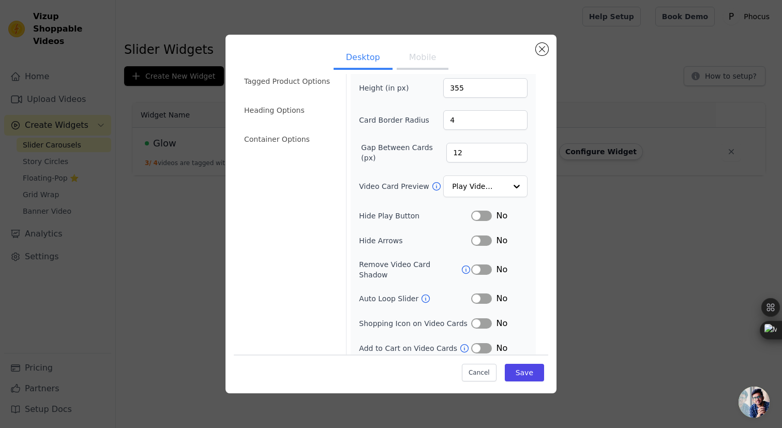
click at [416, 63] on button "Mobile" at bounding box center [423, 58] width 52 height 23
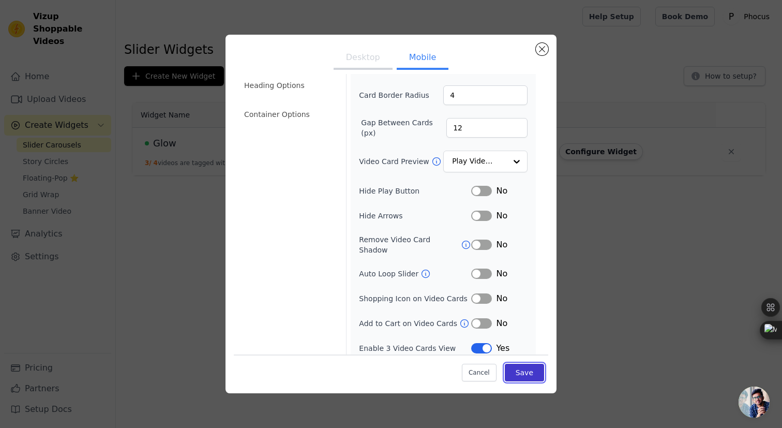
click at [514, 370] on button "Save" at bounding box center [524, 372] width 39 height 18
